Goal: Task Accomplishment & Management: Use online tool/utility

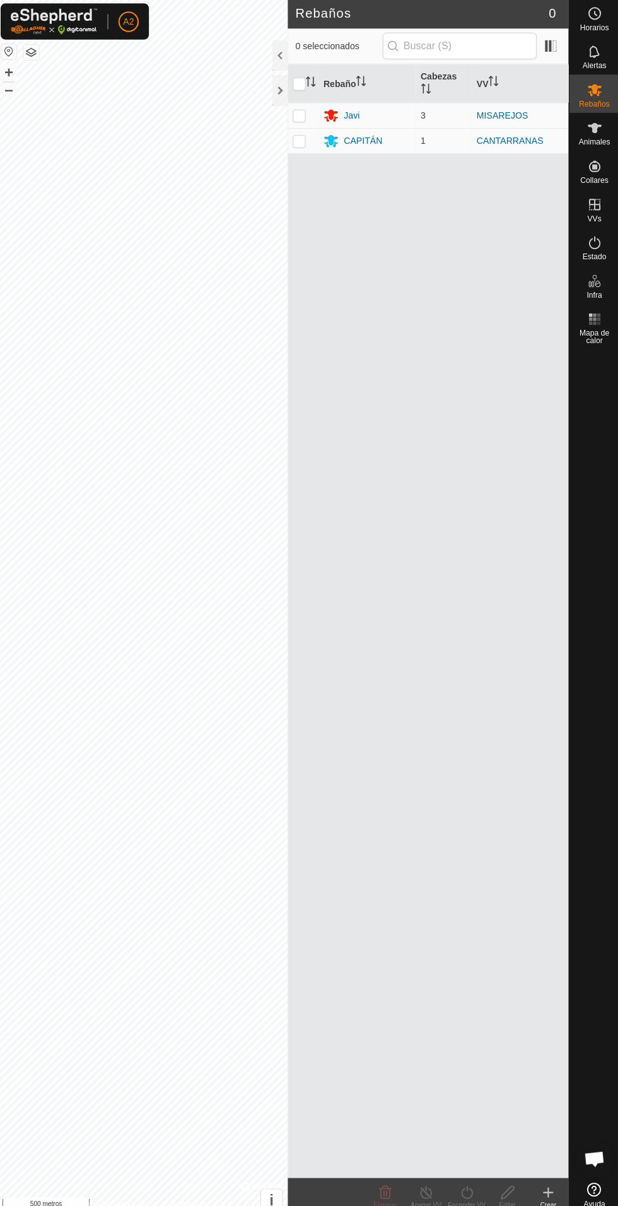
click at [347, 136] on font "CAPITÁN" at bounding box center [364, 141] width 38 height 10
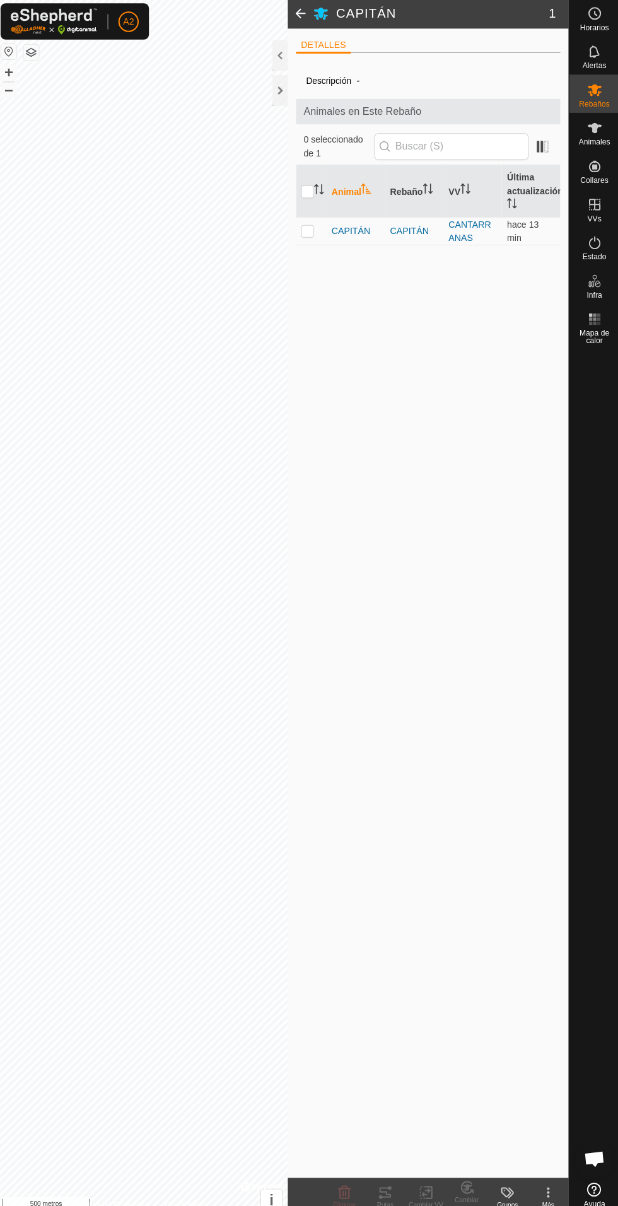
click at [301, 240] on td at bounding box center [313, 230] width 30 height 27
checkbox input "true"
click at [390, 1177] on icon at bounding box center [390, 1178] width 4 height 4
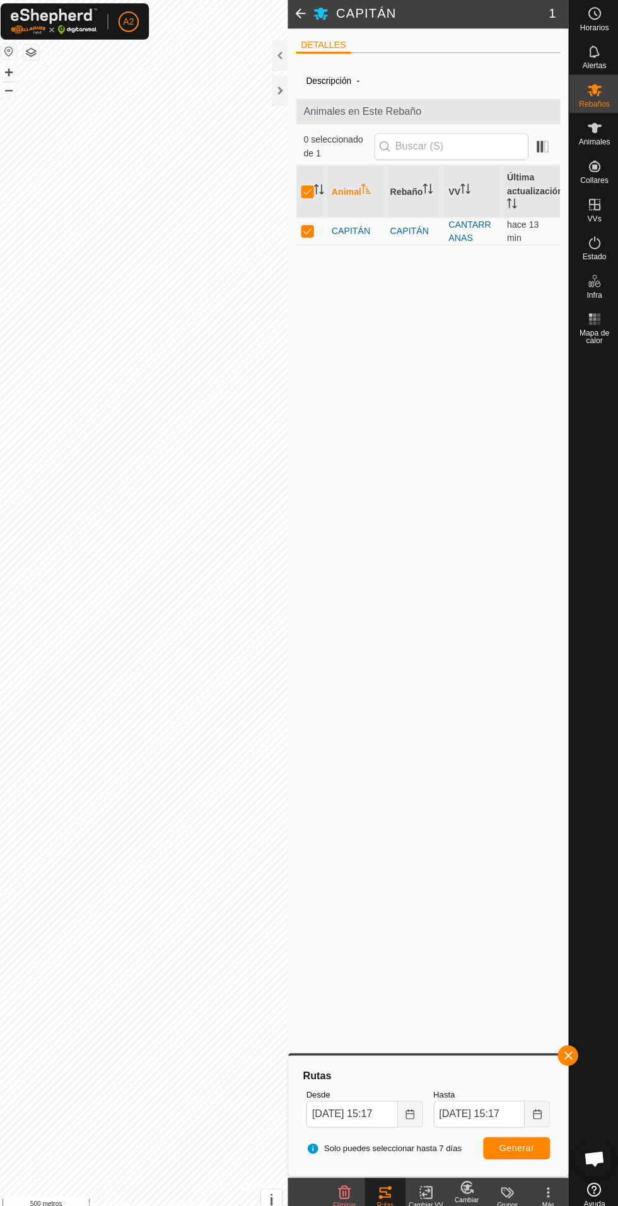
click at [283, 90] on div at bounding box center [281, 91] width 15 height 30
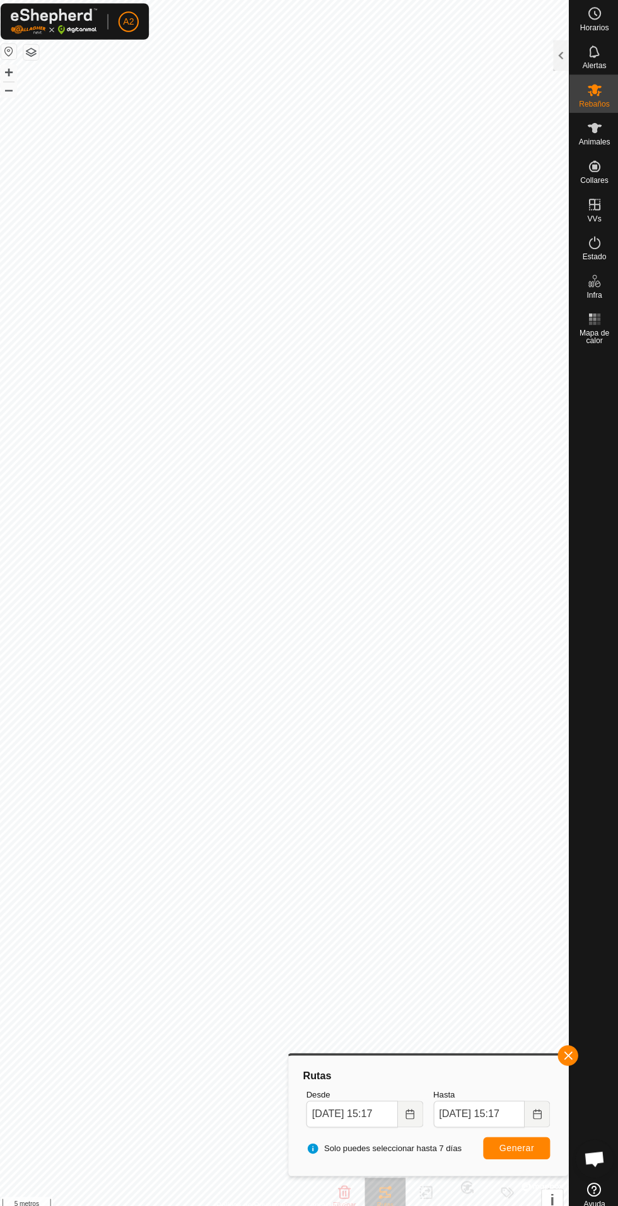
click at [470, 1085] on label "Hasta" at bounding box center [492, 1086] width 116 height 13
click at [470, 1092] on input "[DATE] 15:17" at bounding box center [479, 1105] width 91 height 26
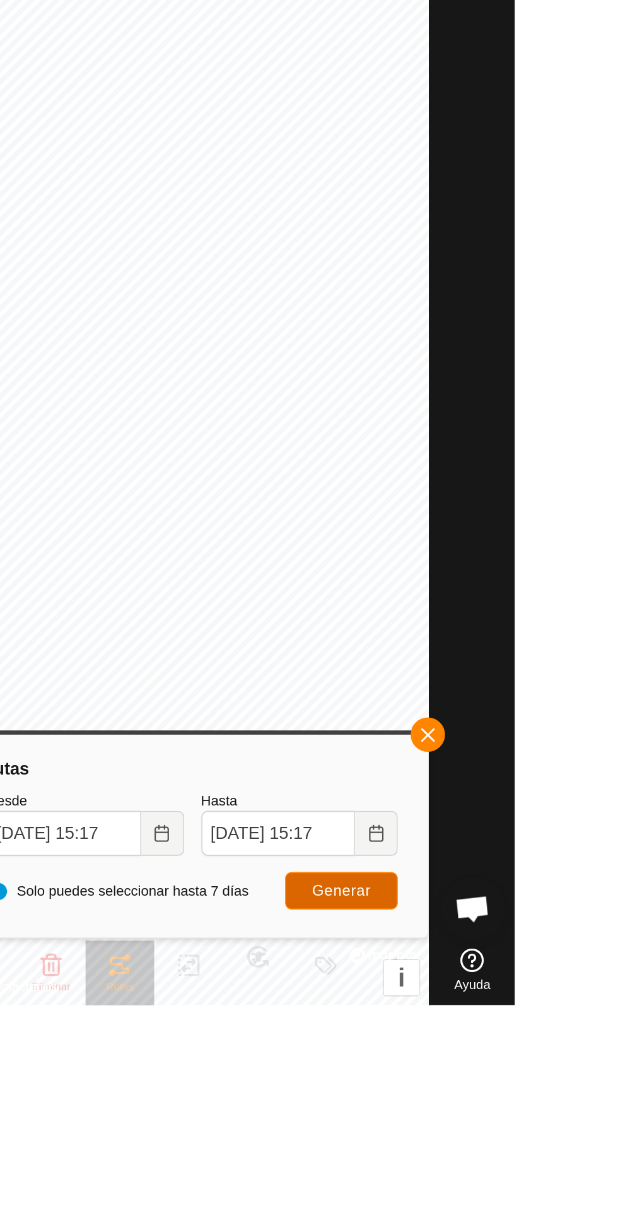
click at [523, 1138] on font "Generar" at bounding box center [516, 1138] width 35 height 10
click at [576, 1047] on button "button" at bounding box center [567, 1047] width 20 height 20
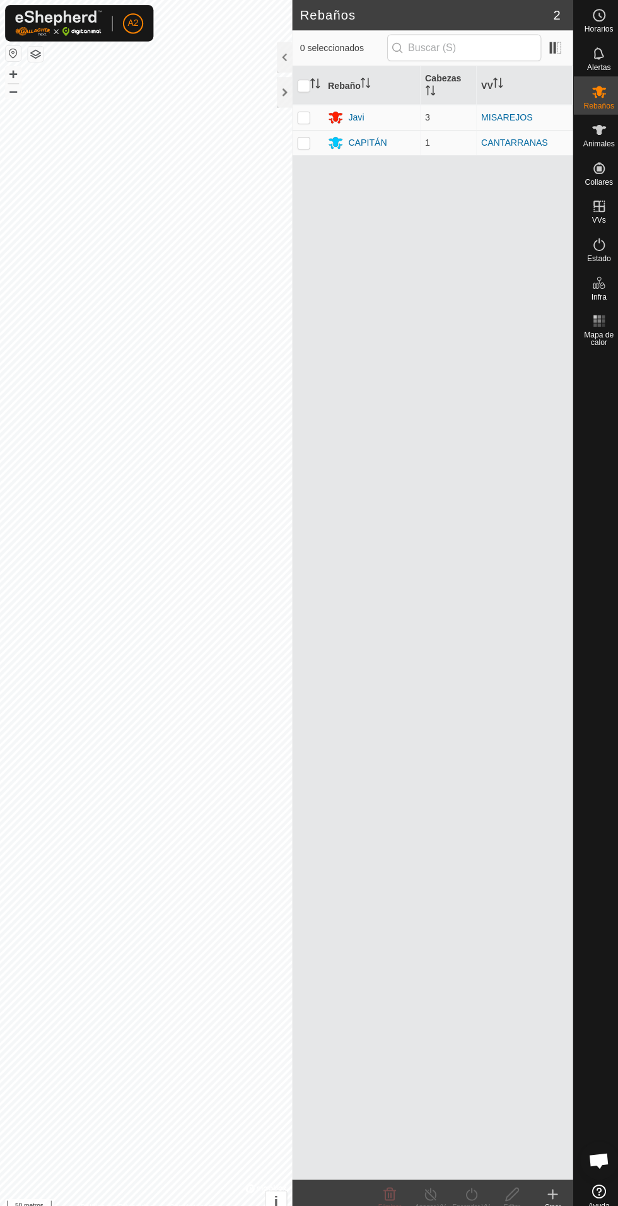
click at [332, 136] on icon at bounding box center [332, 142] width 14 height 12
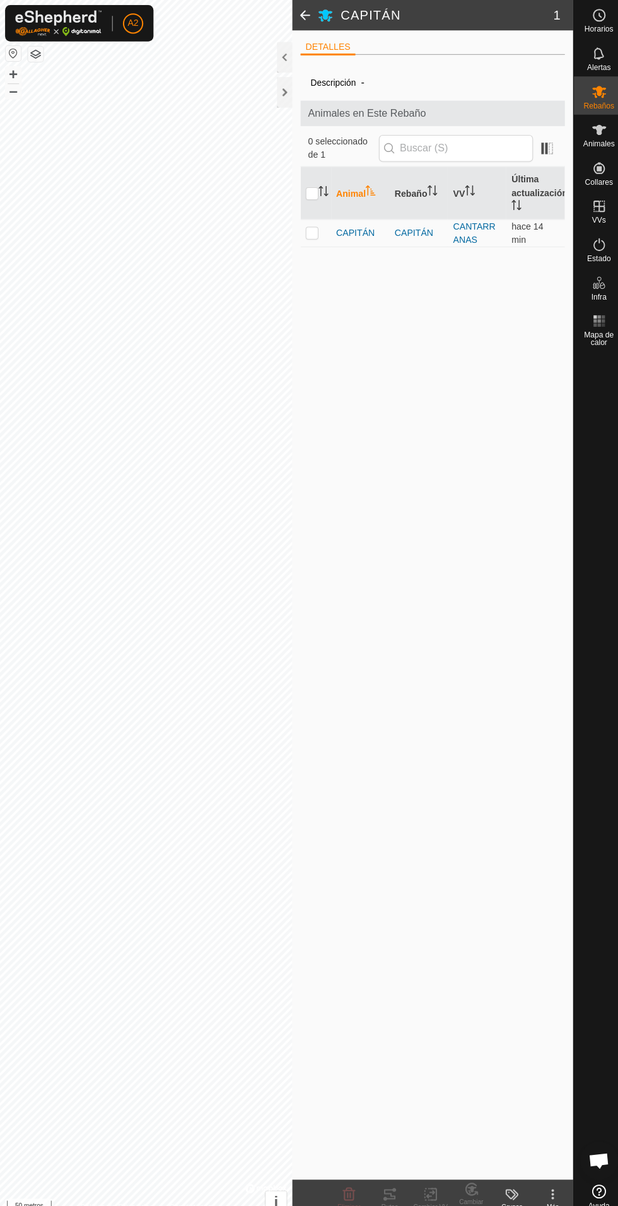
click at [347, 235] on font "CAPITÁN" at bounding box center [352, 230] width 38 height 10
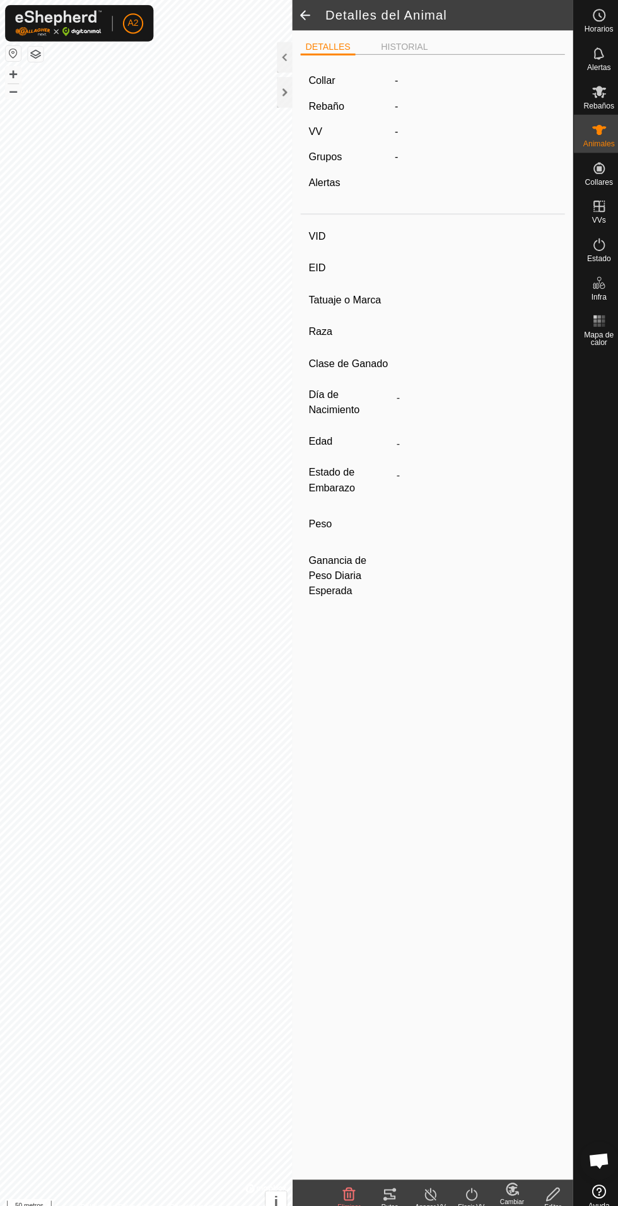
type input "CAPITAN"
type input "-"
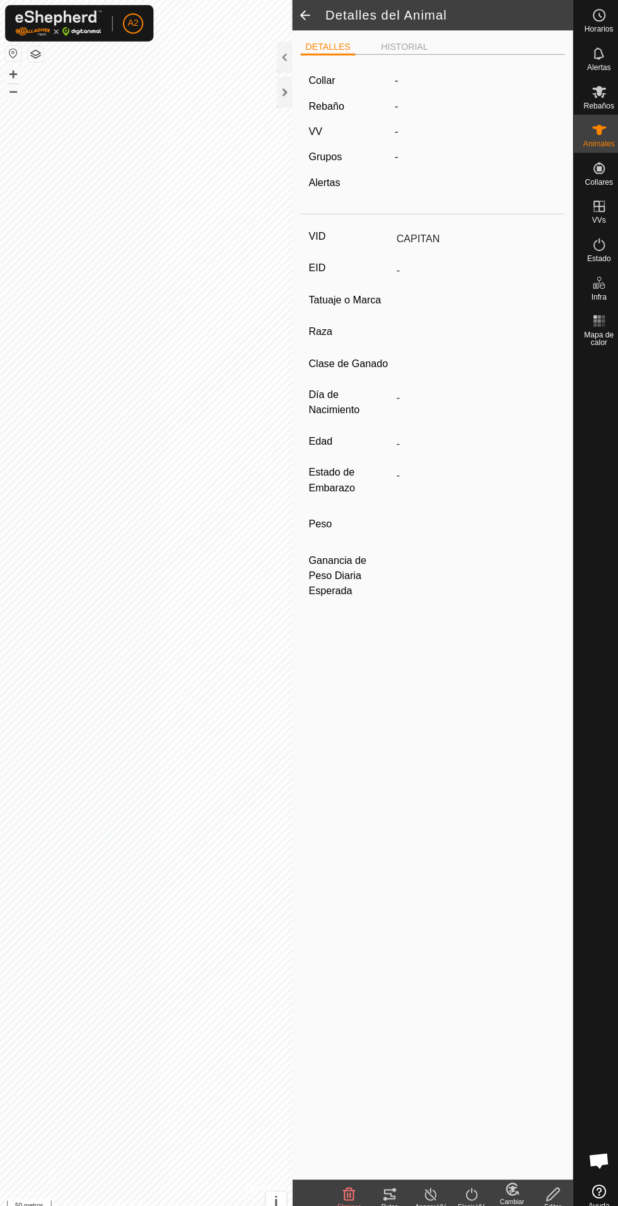
type input "0 kg"
type input "-"
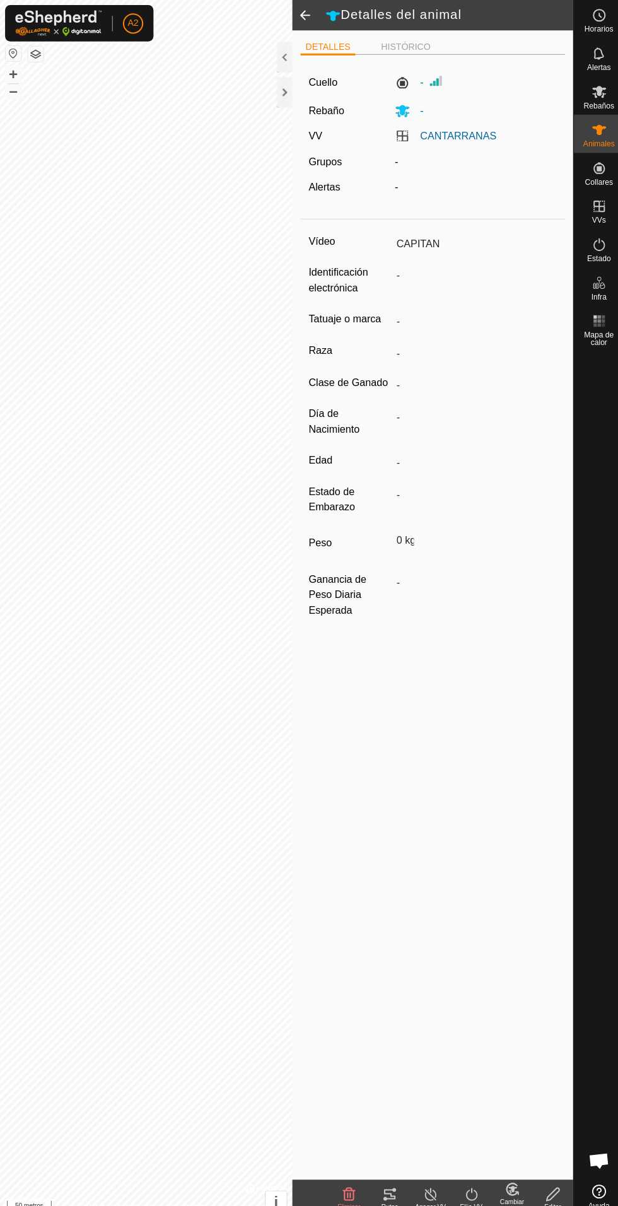
click at [391, 1171] on div "Rutas" at bounding box center [386, 1187] width 40 height 38
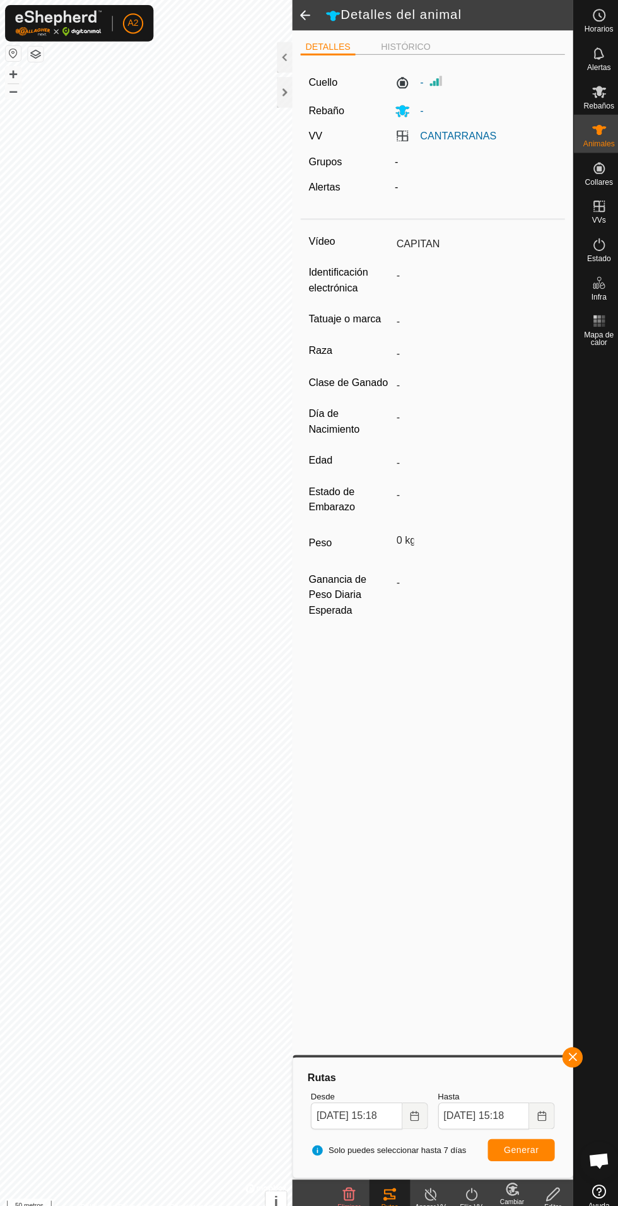
click at [278, 85] on div at bounding box center [281, 91] width 15 height 30
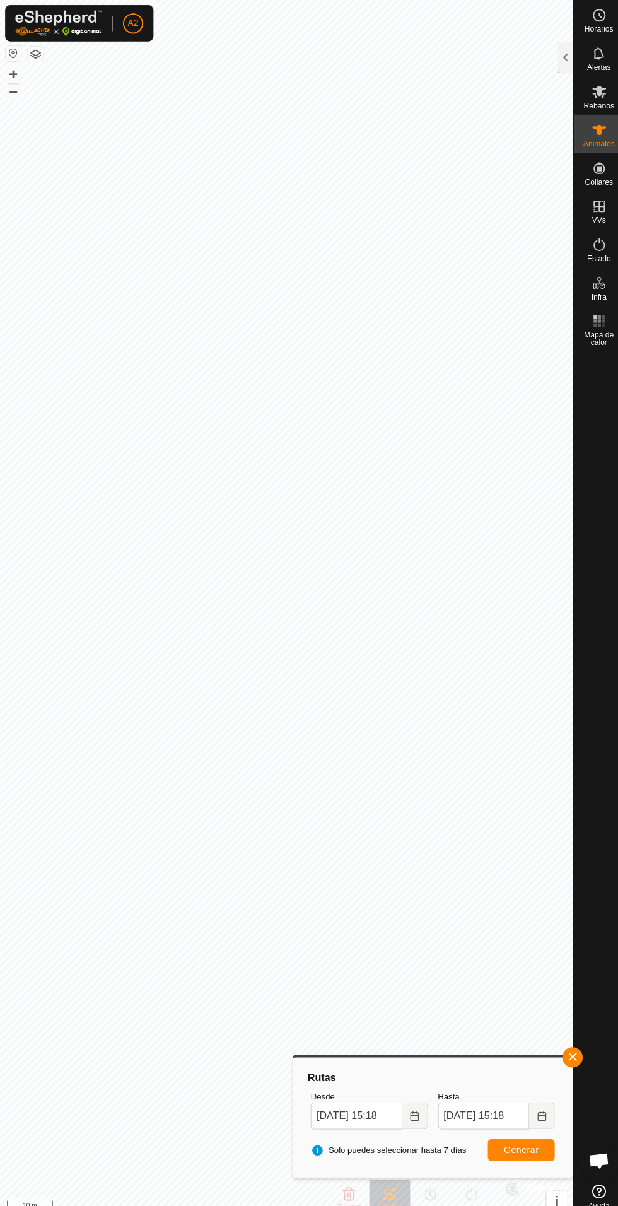
click at [409, 1091] on label "Desde" at bounding box center [366, 1086] width 116 height 13
click at [399, 1092] on input "[DATE] 15:18" at bounding box center [353, 1105] width 91 height 26
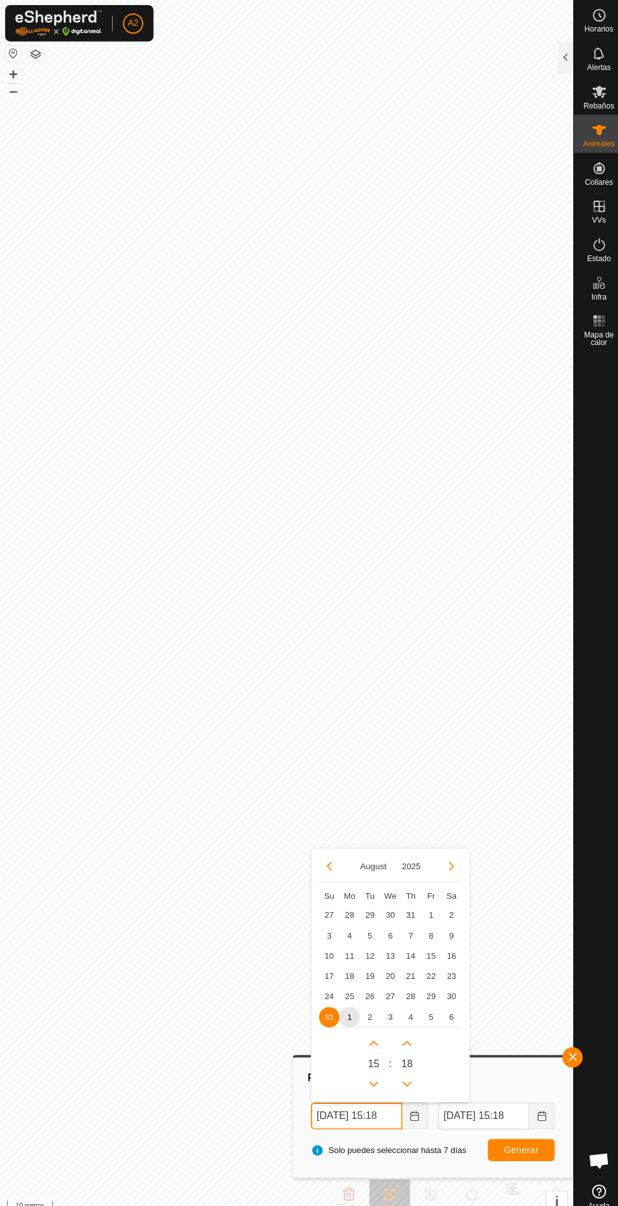
scroll to position [0, 5]
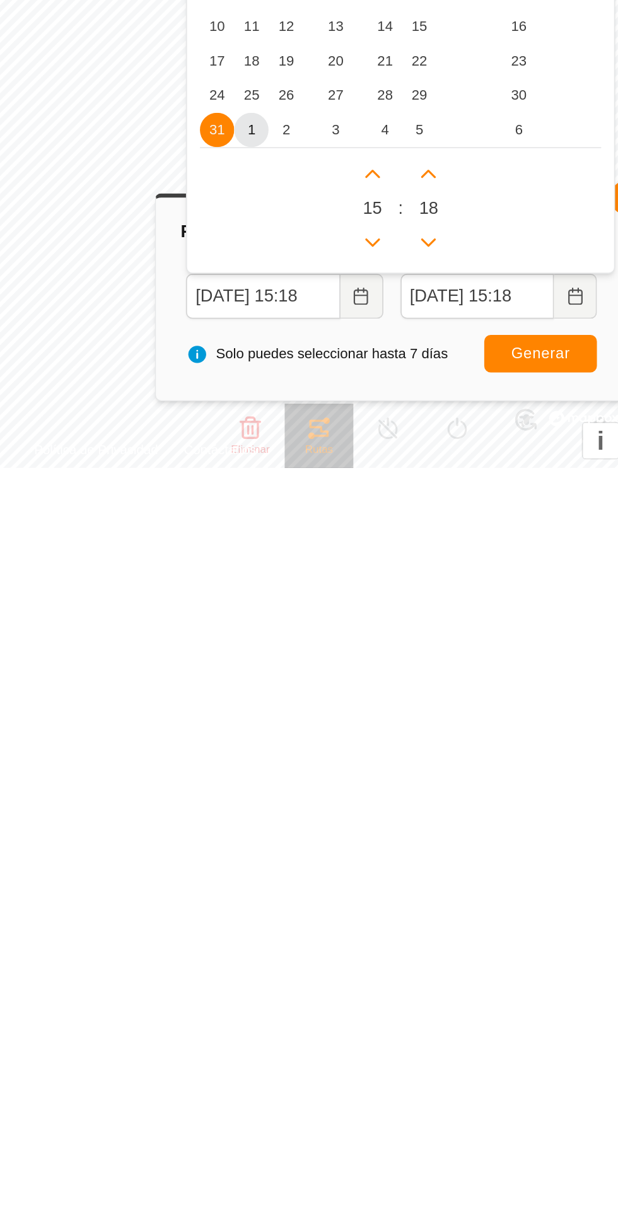
click at [346, 1006] on font "1" at bounding box center [346, 1006] width 4 height 9
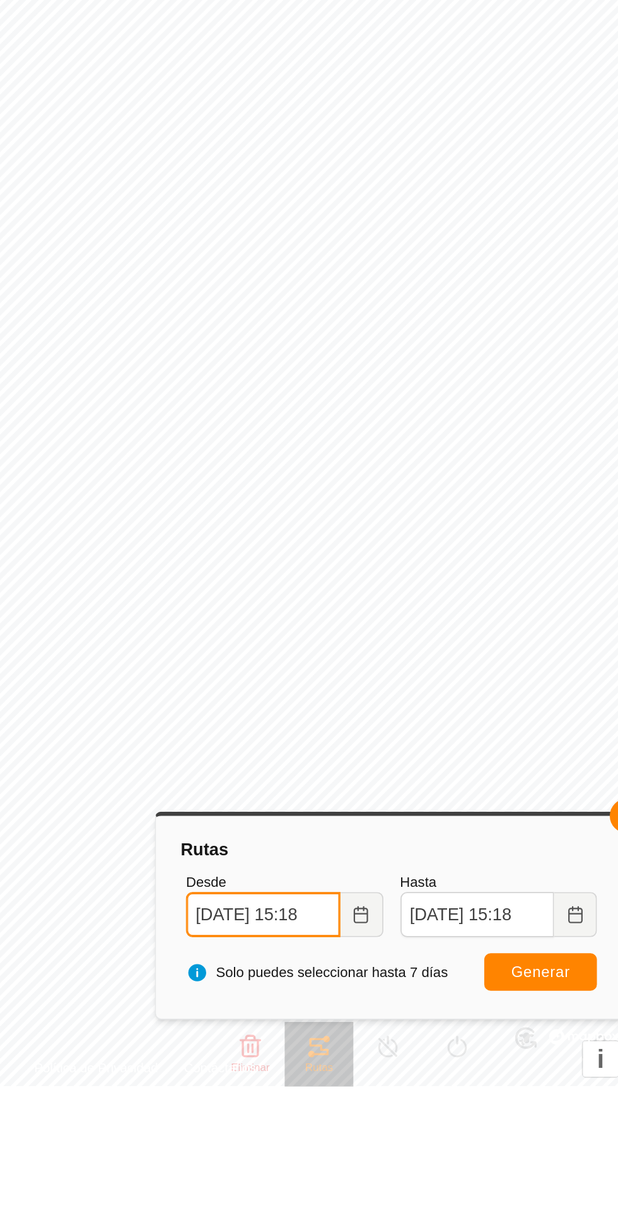
scroll to position [0, 4]
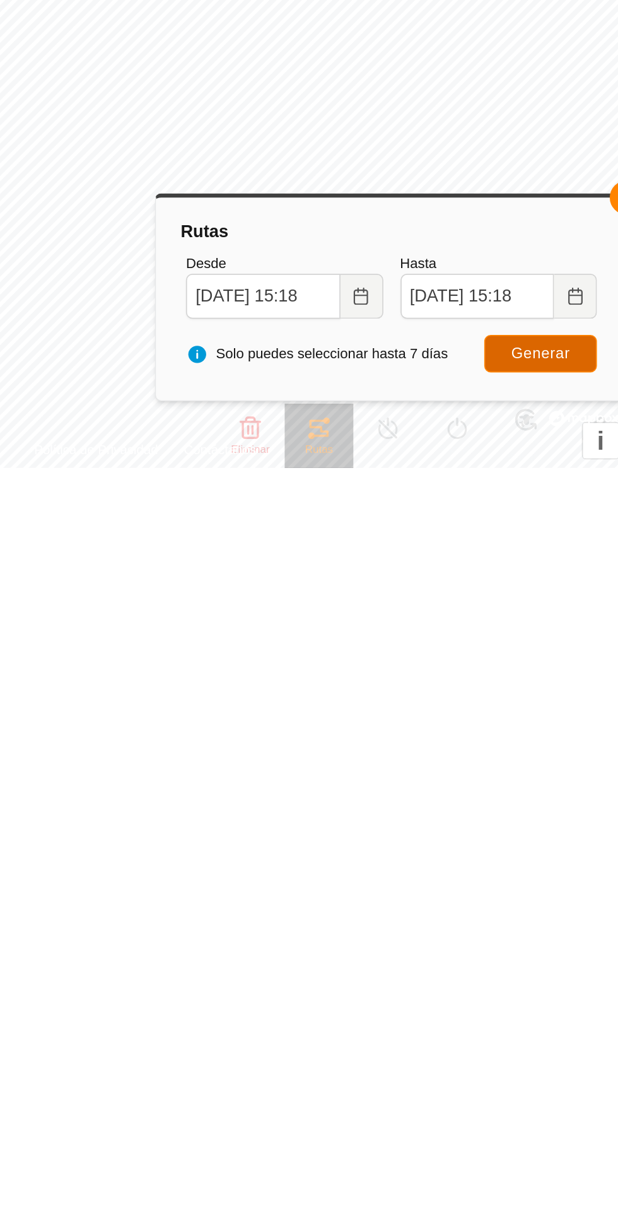
click at [515, 1139] on font "Generar" at bounding box center [516, 1138] width 35 height 10
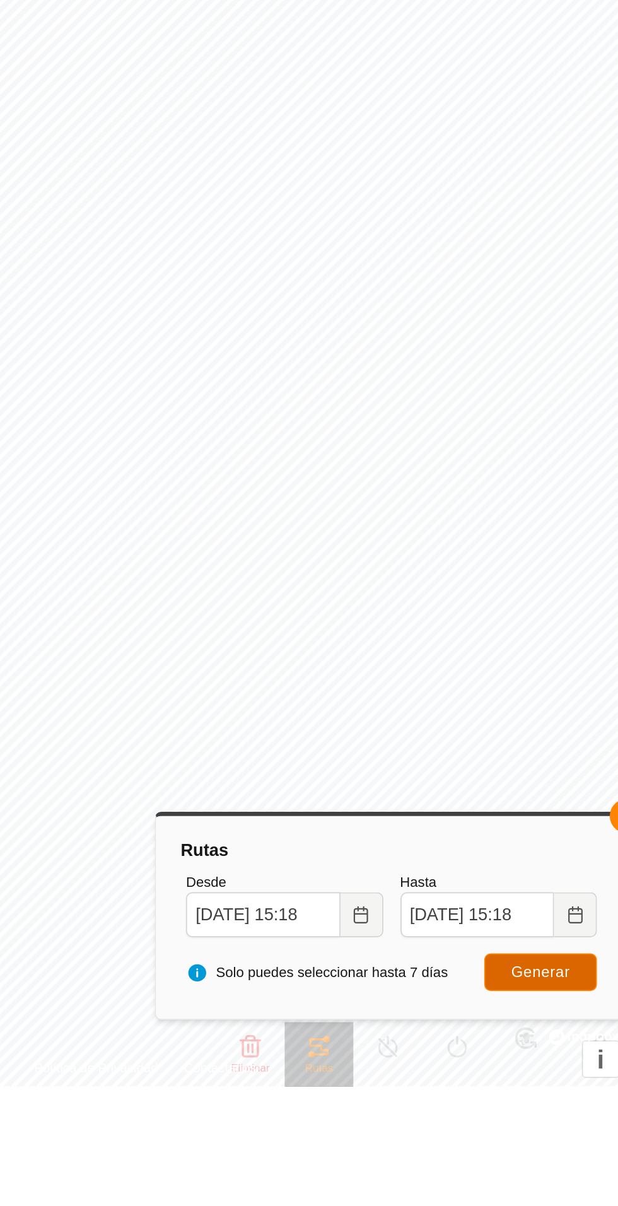
scroll to position [0, 0]
click at [409, 1107] on icon "Elija fecha" at bounding box center [411, 1105] width 10 height 10
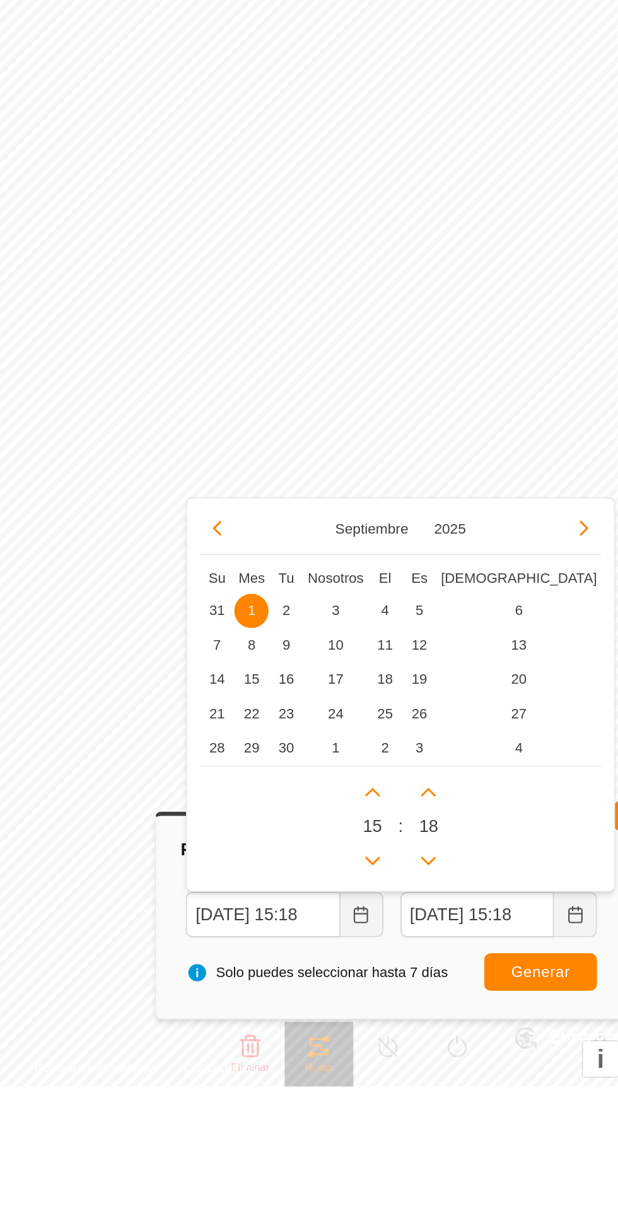
click at [329, 863] on div "Septiembre 2025 Su Mes Tu Nosotros El [DEMOGRAPHIC_DATA] 31 1 1 2 3 4 5 6 7 8 9…" at bounding box center [434, 976] width 252 height 232
click at [325, 878] on icon "Mes anterior" at bounding box center [326, 878] width 10 height 10
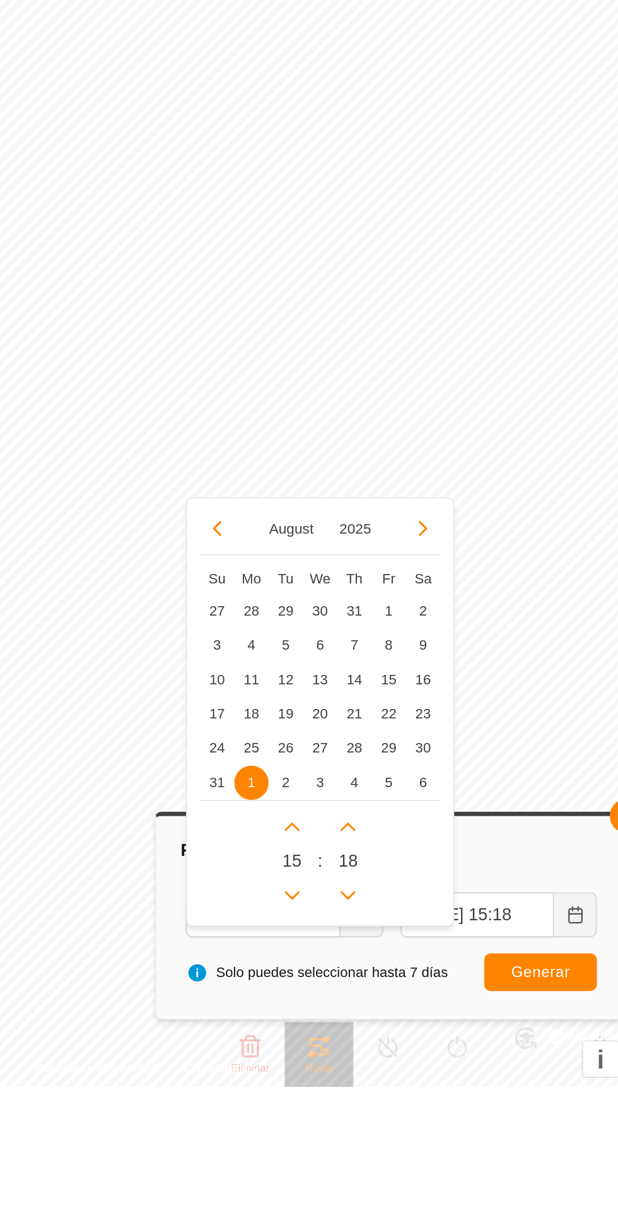
click at [446, 1008] on span "30" at bounding box center [447, 1007] width 20 height 20
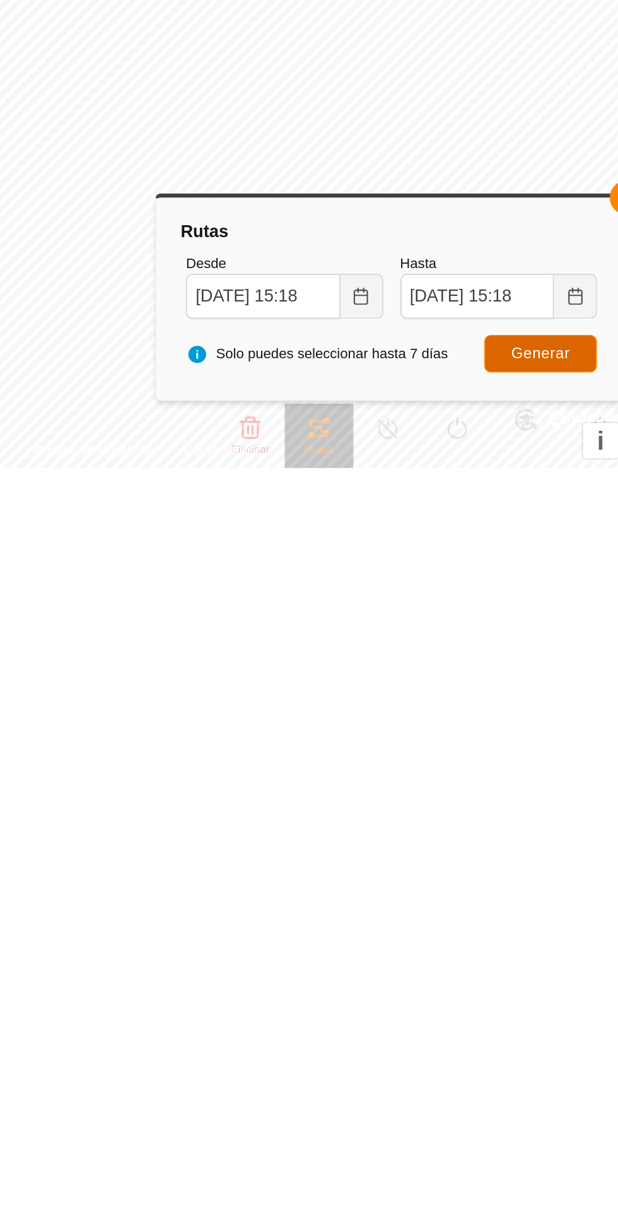
click at [518, 1138] on font "Generar" at bounding box center [516, 1138] width 35 height 10
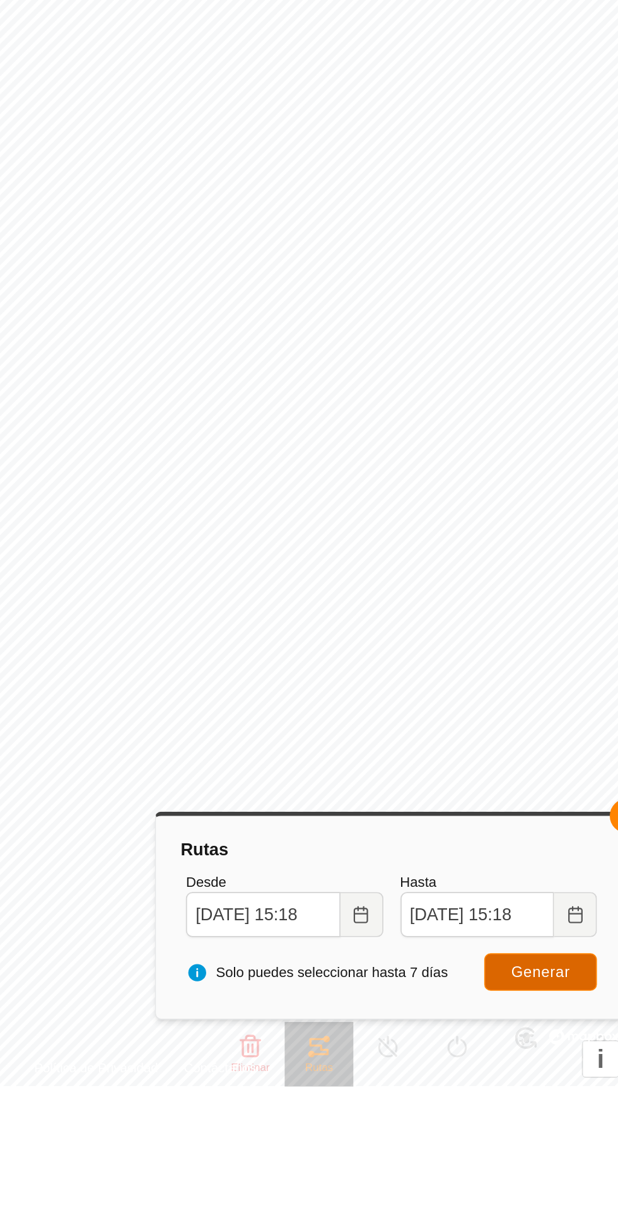
scroll to position [0, 0]
click at [411, 1104] on icon "Elija fecha" at bounding box center [411, 1105] width 10 height 10
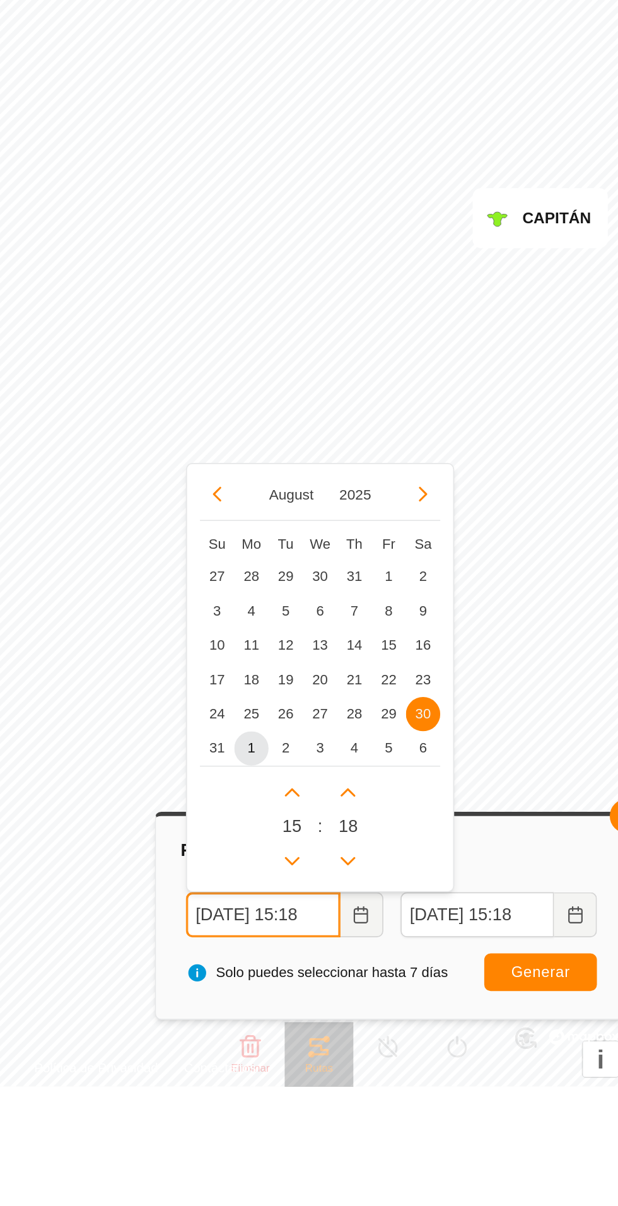
scroll to position [0, 5]
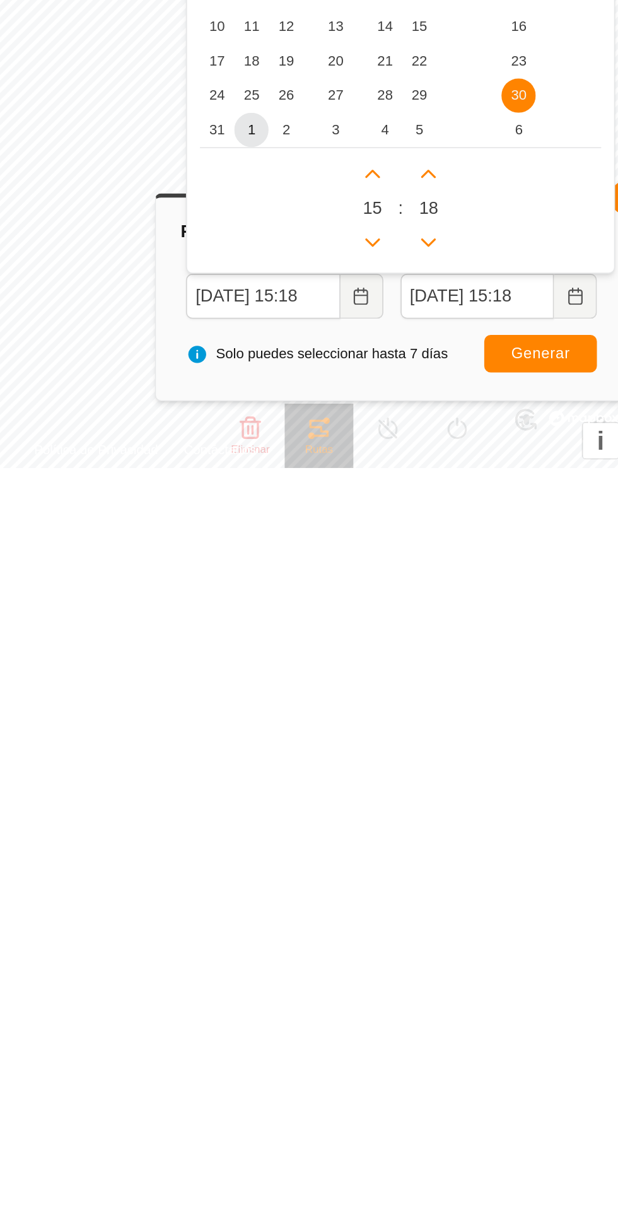
click at [448, 983] on font "29" at bounding box center [444, 986] width 9 height 9
type input "[DATE] 15:18"
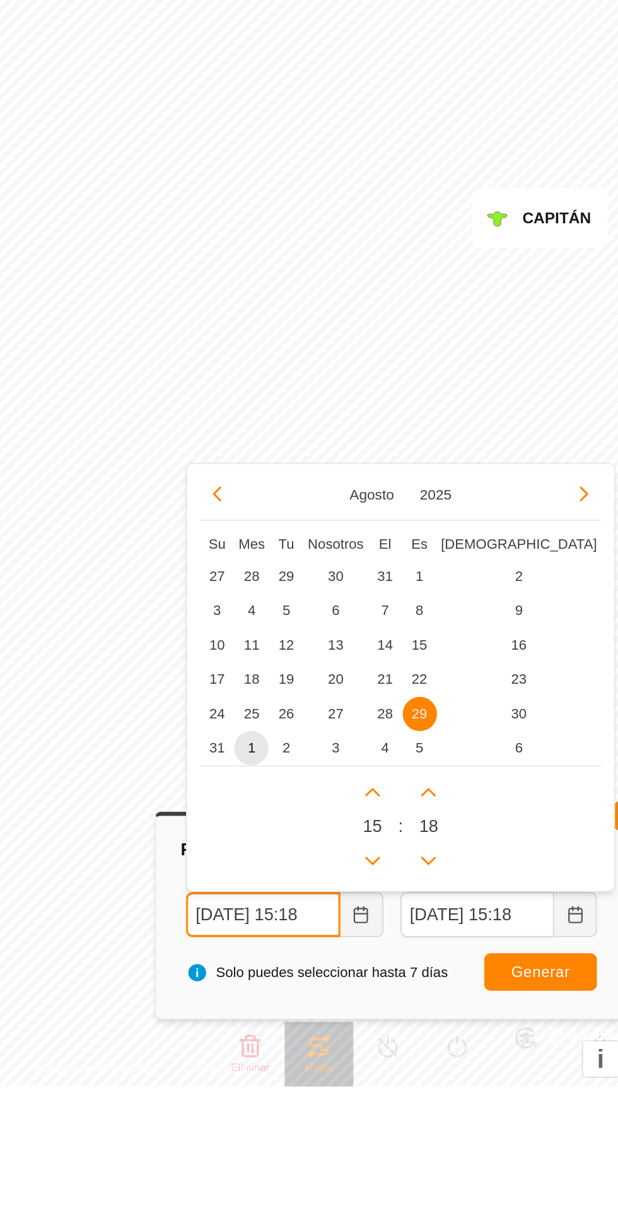
scroll to position [0, 0]
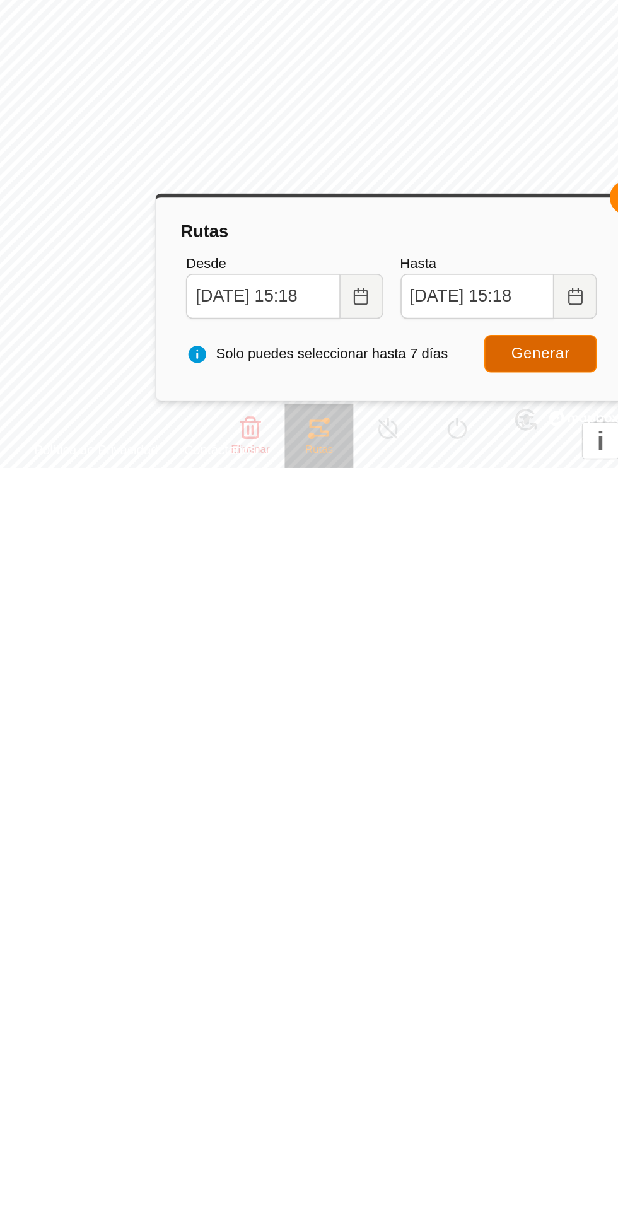
click at [518, 1137] on font "Generar" at bounding box center [516, 1138] width 35 height 10
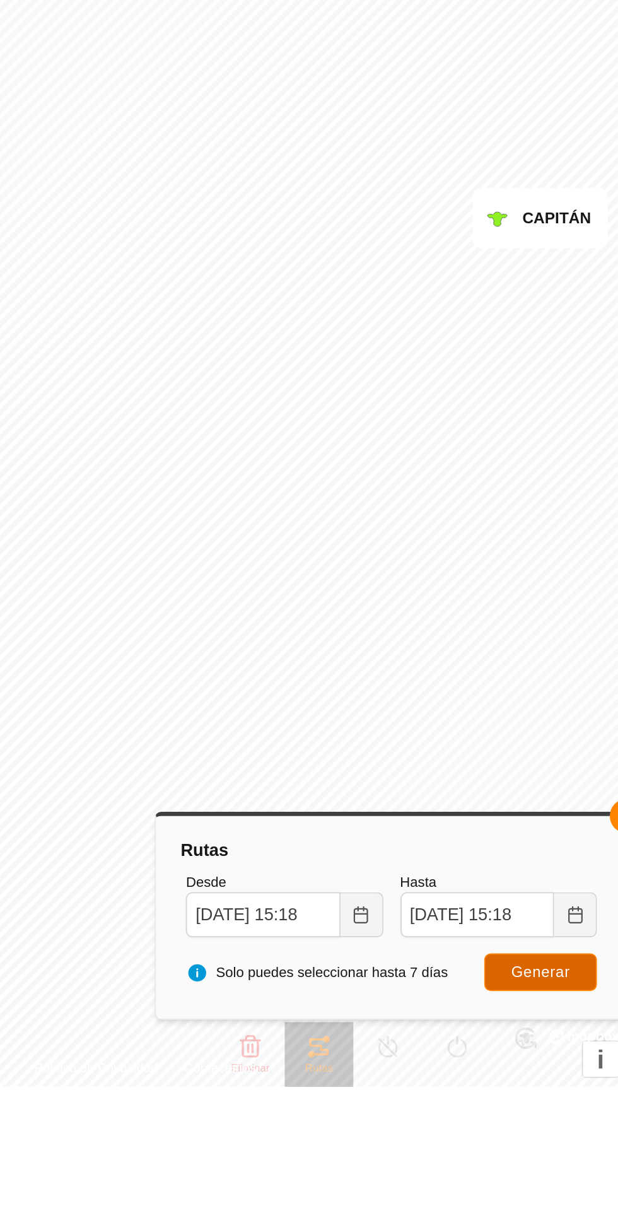
click at [526, 1145] on button "Generar" at bounding box center [516, 1139] width 66 height 22
